Goal: Task Accomplishment & Management: Manage account settings

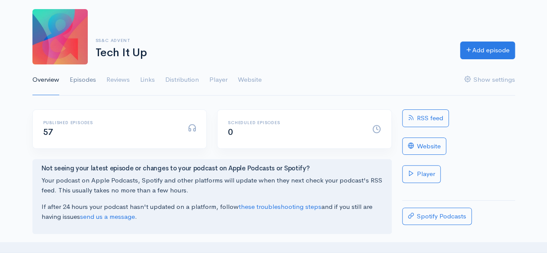
click at [88, 80] on link "Episodes" at bounding box center [83, 79] width 26 height 31
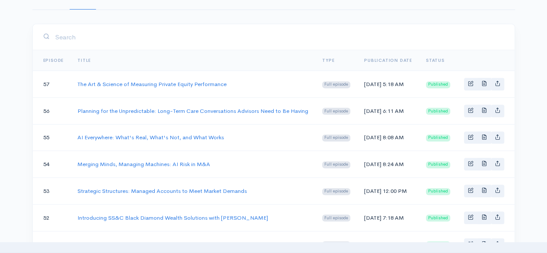
scroll to position [130, 0]
click at [104, 84] on link "The Art & Science of Measuring Private Equity Performance" at bounding box center [151, 83] width 149 height 7
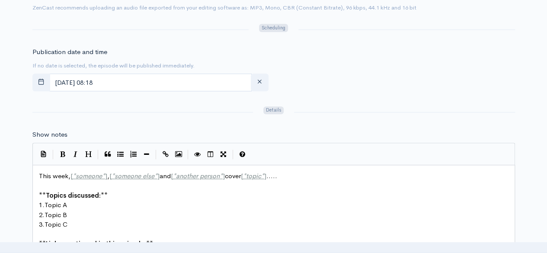
scroll to position [519, 0]
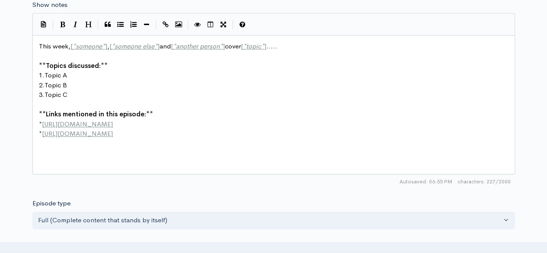
click at [198, 96] on pre "3. Topic C" at bounding box center [276, 95] width 479 height 10
type textarea "This week, [*someone*], [*someone else*] and [*another person*] cover [*topic*]…"
paste textarea
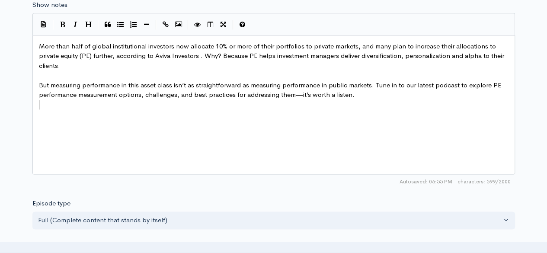
scroll to position [3, 0]
type textarea "our latest podcast"
drag, startPoint x: 457, startPoint y: 82, endPoint x: 441, endPoint y: 81, distance: 16.4
click at [37, 145] on div "x More than half of global institutional investors now allocate 10% or more of …" at bounding box center [284, 115] width 494 height 151
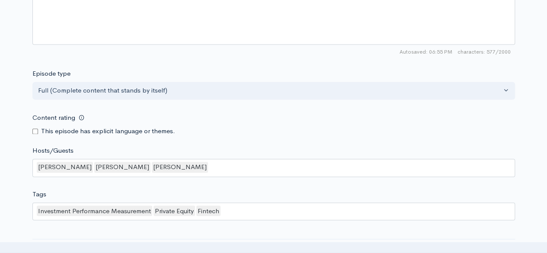
scroll to position [692, 0]
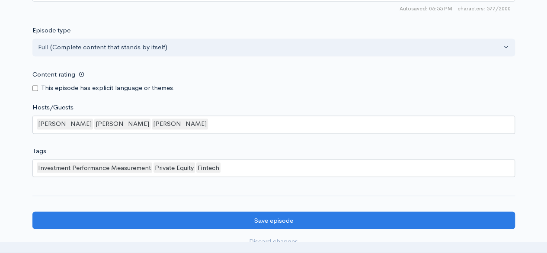
click at [191, 125] on div "[PERSON_NAME] [PERSON_NAME] [PERSON_NAME]" at bounding box center [273, 124] width 482 height 18
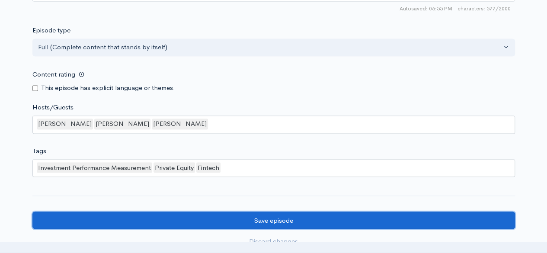
click at [287, 216] on input "Save episode" at bounding box center [273, 220] width 482 height 18
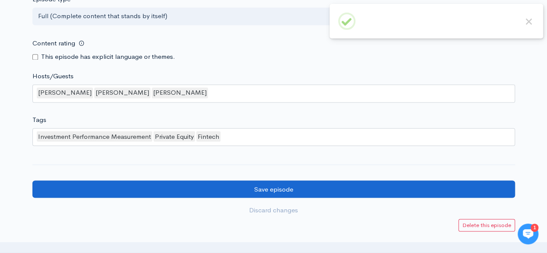
scroll to position [778, 0]
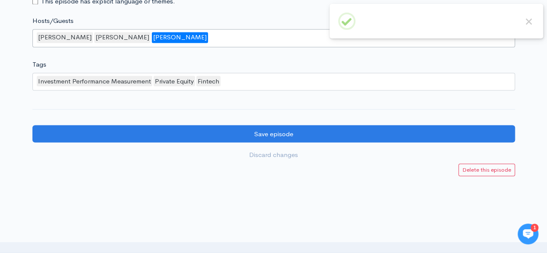
click at [152, 38] on div "[PERSON_NAME]" at bounding box center [180, 37] width 56 height 11
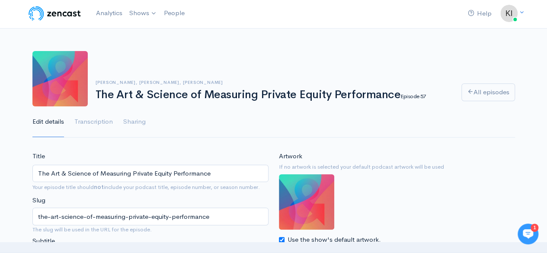
scroll to position [0, 0]
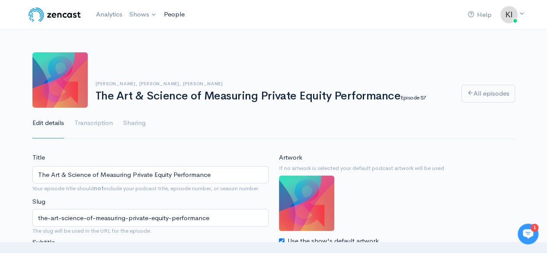
click at [171, 13] on link "People" at bounding box center [174, 14] width 28 height 19
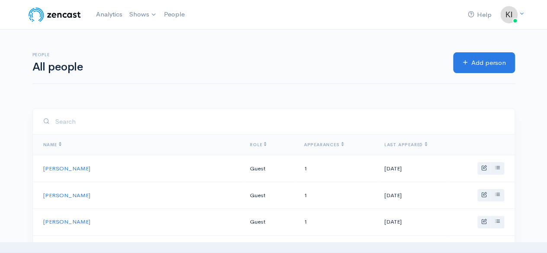
click at [127, 122] on input "search" at bounding box center [279, 122] width 449 height 18
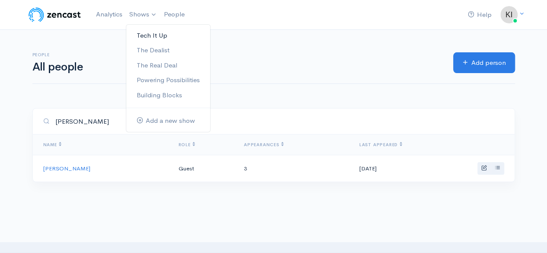
type input "elliot"
click at [147, 31] on link "Tech It Up" at bounding box center [168, 35] width 84 height 15
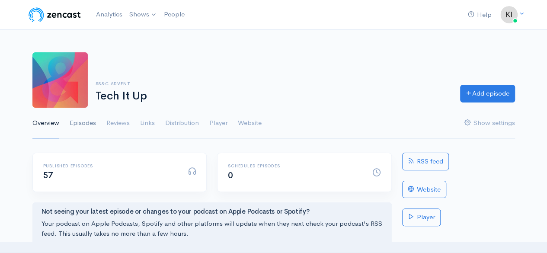
click at [84, 123] on link "Episodes" at bounding box center [83, 123] width 26 height 31
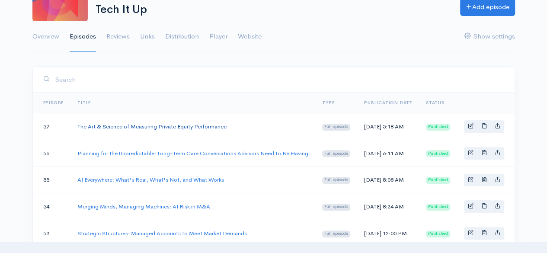
click at [110, 129] on link "The Art & Science of Measuring Private Equity Performance" at bounding box center [151, 126] width 149 height 7
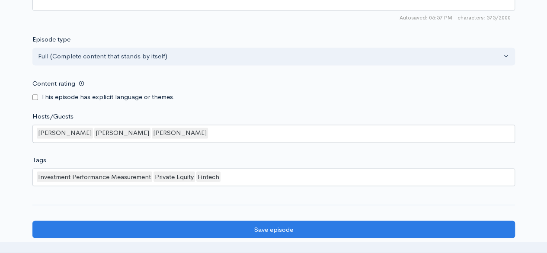
scroll to position [778, 0]
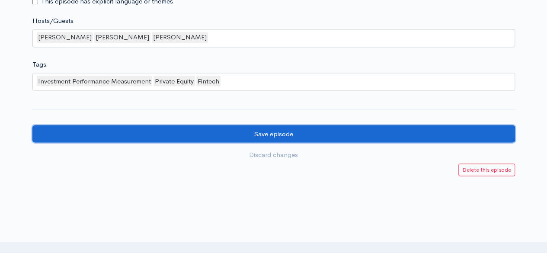
click at [229, 127] on input "Save episode" at bounding box center [273, 134] width 482 height 18
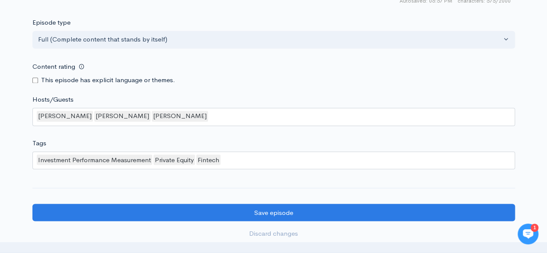
scroll to position [735, 0]
